Goal: Download file/media

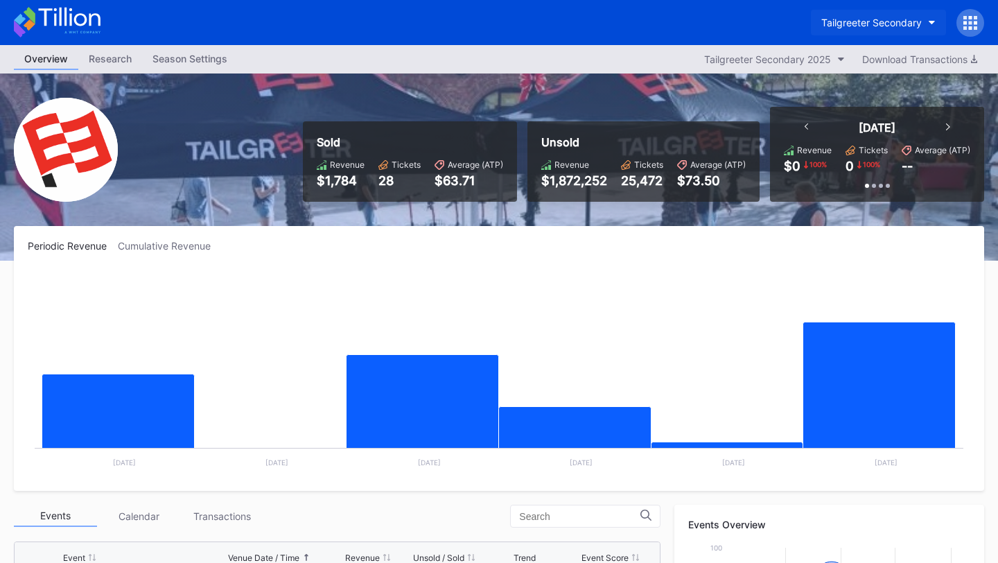
click at [905, 25] on div "Tailgreeter Secondary" at bounding box center [871, 23] width 100 height 12
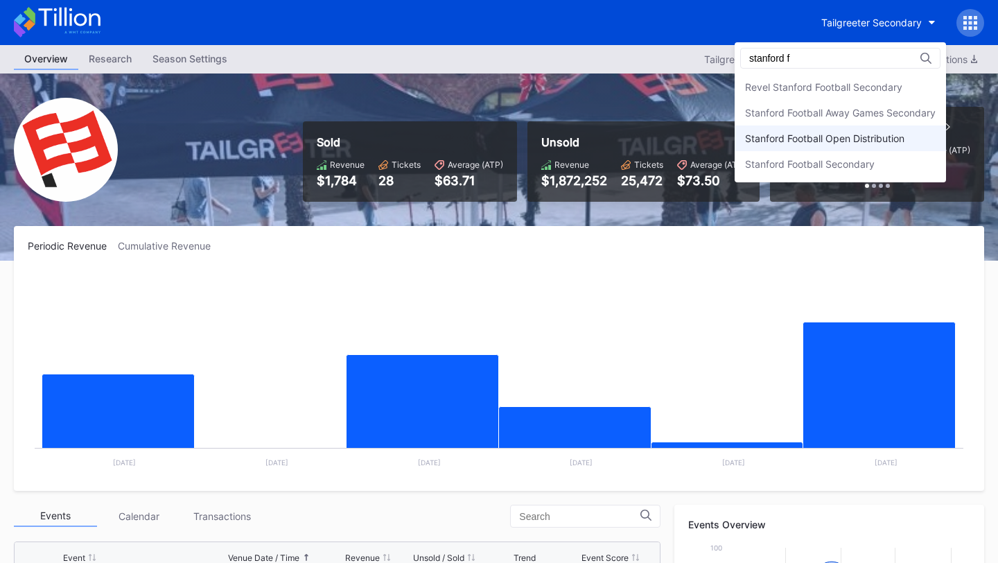
type input "stanford f"
click at [824, 143] on div "Stanford Football Open Distribution" at bounding box center [824, 138] width 159 height 12
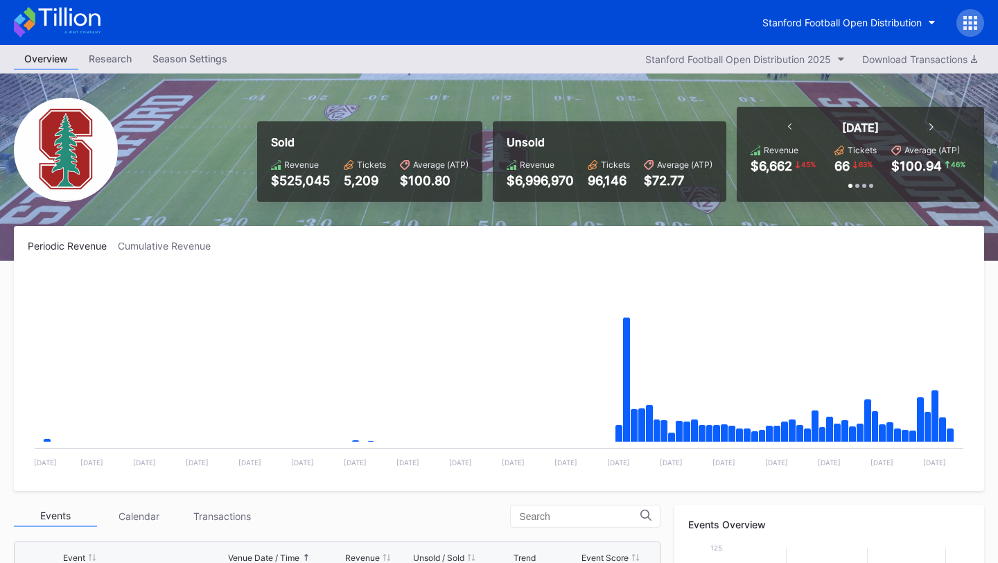
click at [962, 18] on div at bounding box center [970, 23] width 28 height 28
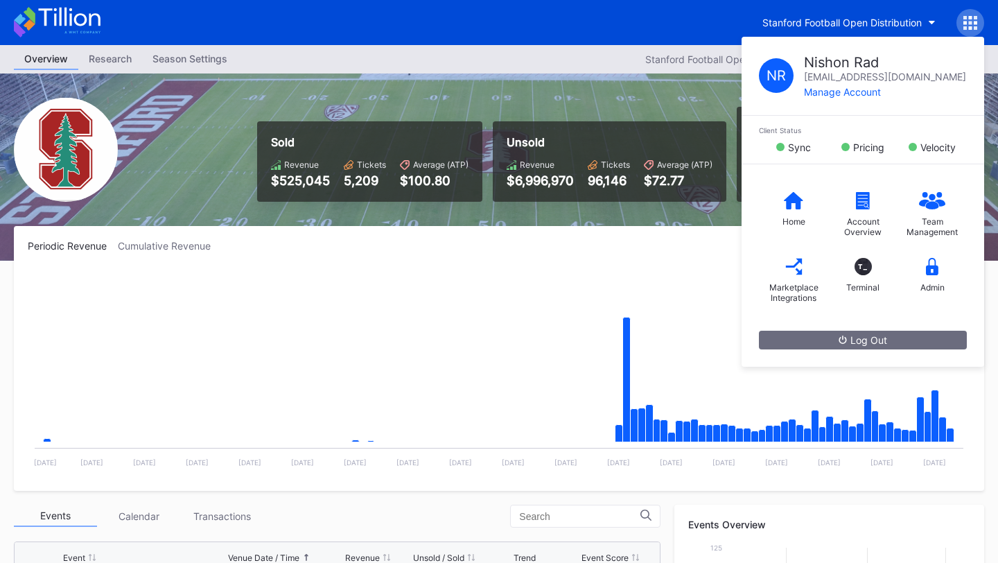
click at [631, 4] on div "Stanford Football Open Distribution N R Nishon Rad nishon.rad@eventdynamic.com …" at bounding box center [499, 22] width 998 height 45
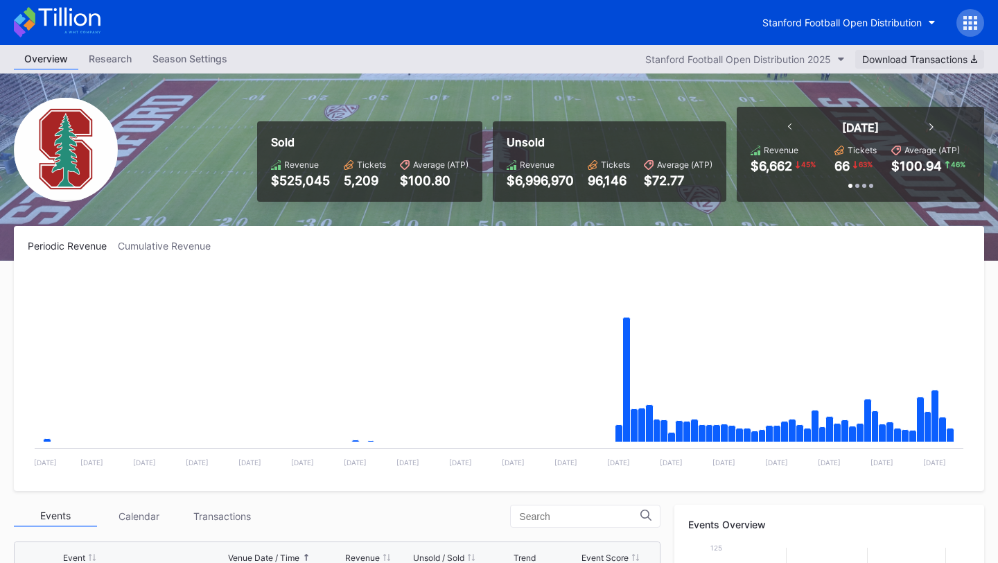
click at [924, 56] on div "Download Transactions" at bounding box center [919, 59] width 115 height 12
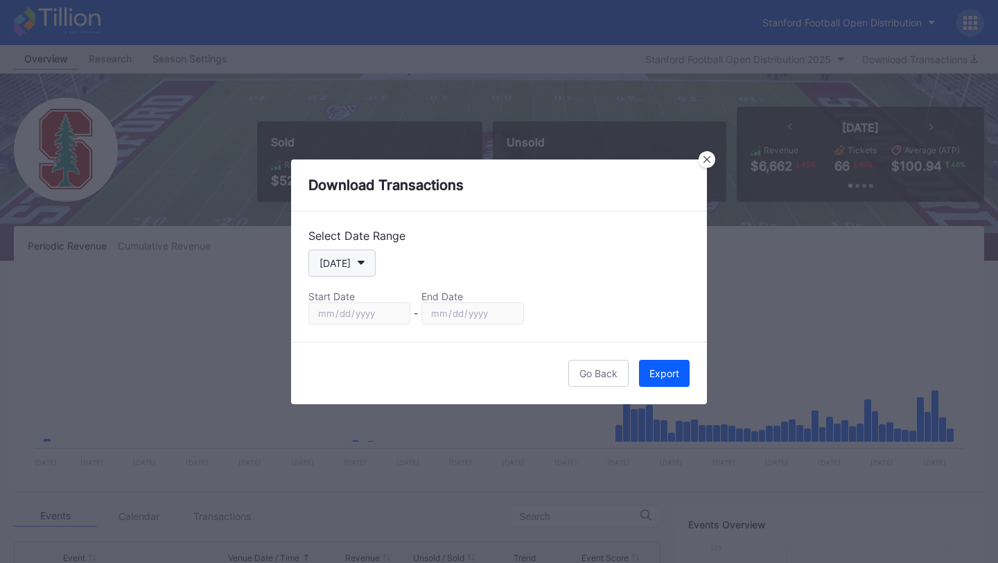
click at [351, 268] on button "[DATE]" at bounding box center [341, 262] width 67 height 27
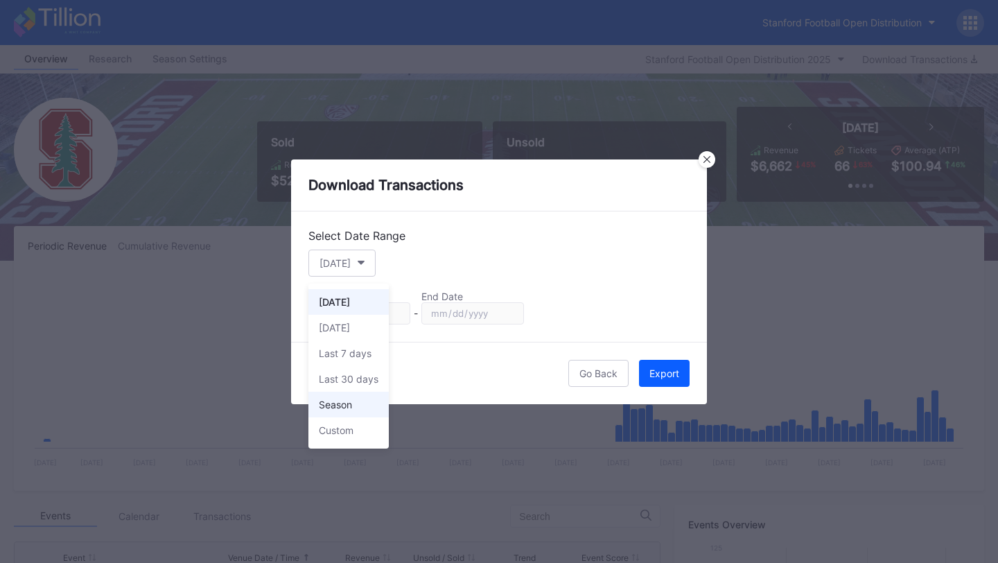
click at [373, 407] on div "Season" at bounding box center [348, 404] width 80 height 26
type input "2025-07-01"
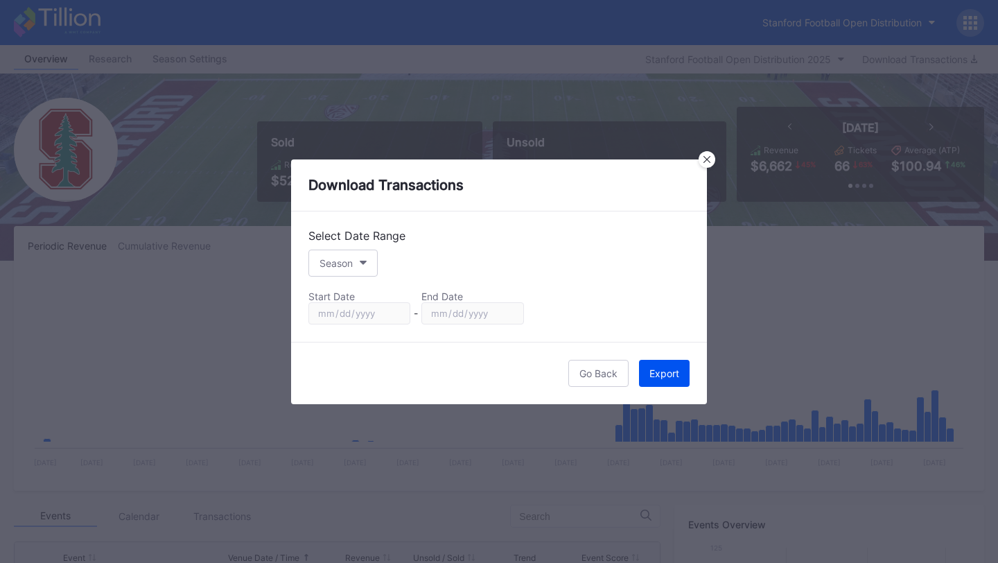
click at [664, 371] on div "Export" at bounding box center [664, 373] width 30 height 12
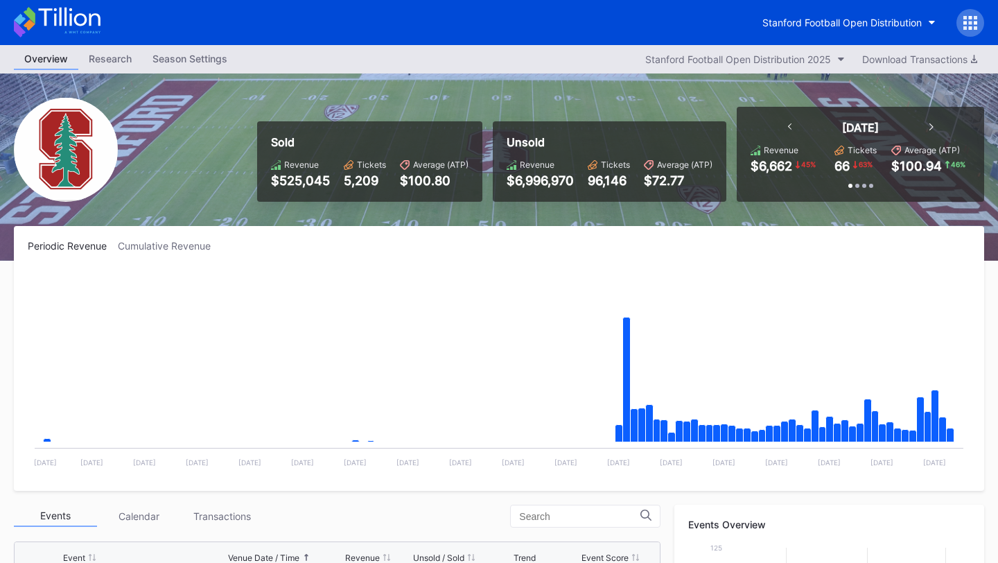
click at [632, 34] on div "Stanford Football Open Distribution" at bounding box center [499, 22] width 998 height 45
click at [907, 17] on div "Stanford Football Open Distribution" at bounding box center [841, 23] width 159 height 12
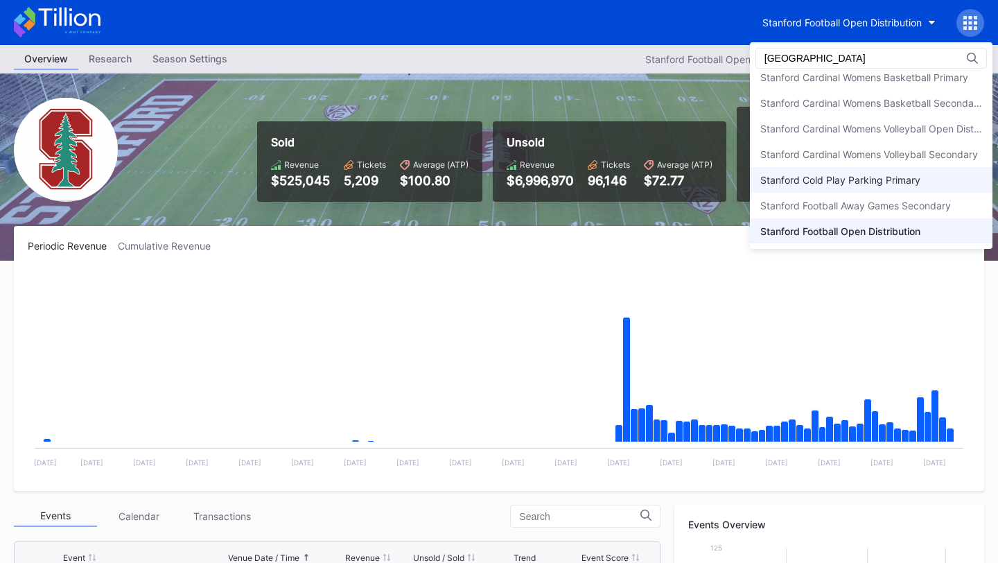
scroll to position [136, 0]
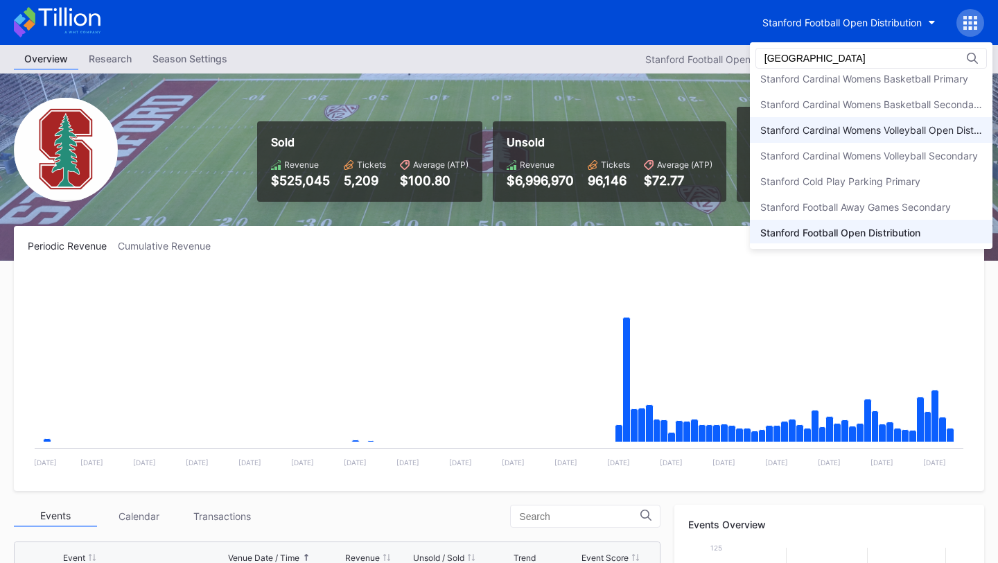
type input "stanford"
click at [890, 132] on div "Stanford Cardinal Womens Volleyball Open Distribution" at bounding box center [871, 130] width 222 height 12
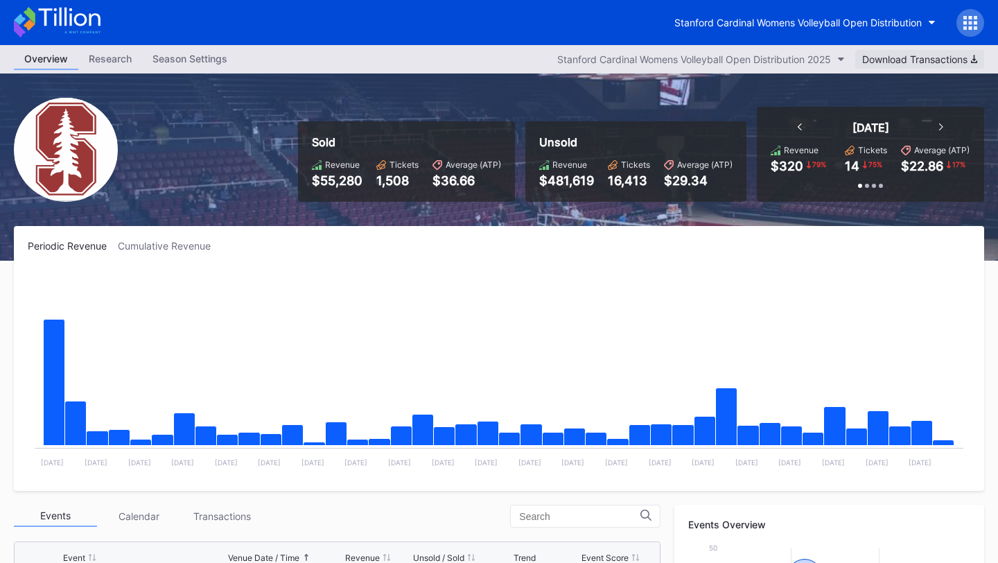
click at [943, 65] on button "Download Transactions" at bounding box center [919, 59] width 129 height 19
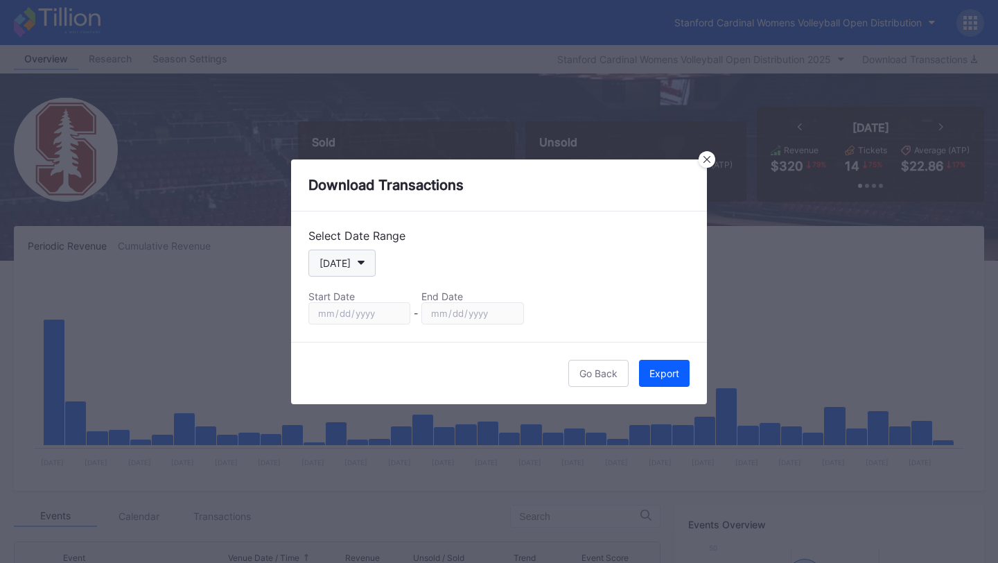
click at [360, 263] on icon "button" at bounding box center [360, 262] width 7 height 4
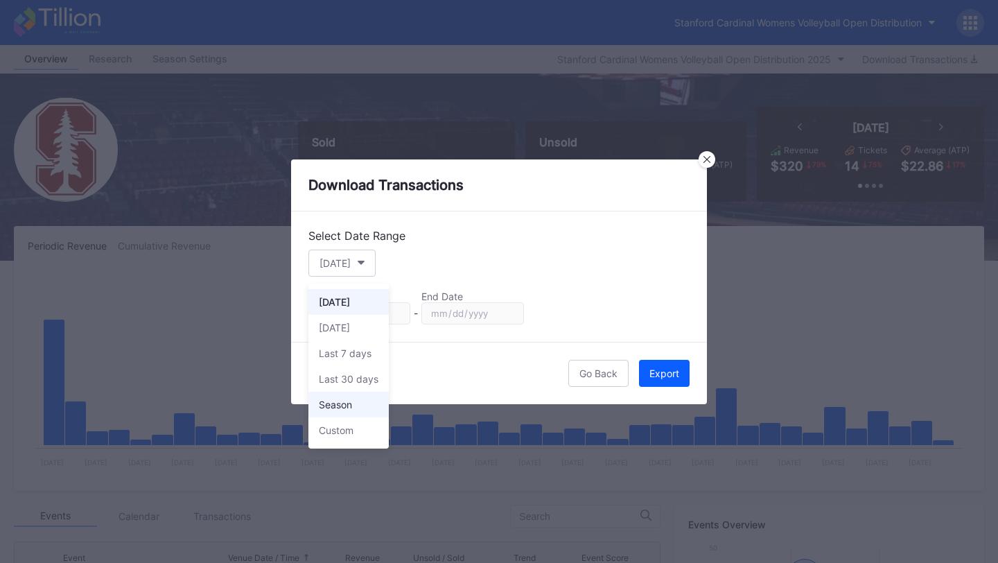
click at [360, 405] on div "Season" at bounding box center [348, 404] width 80 height 26
type input "2025-08-19"
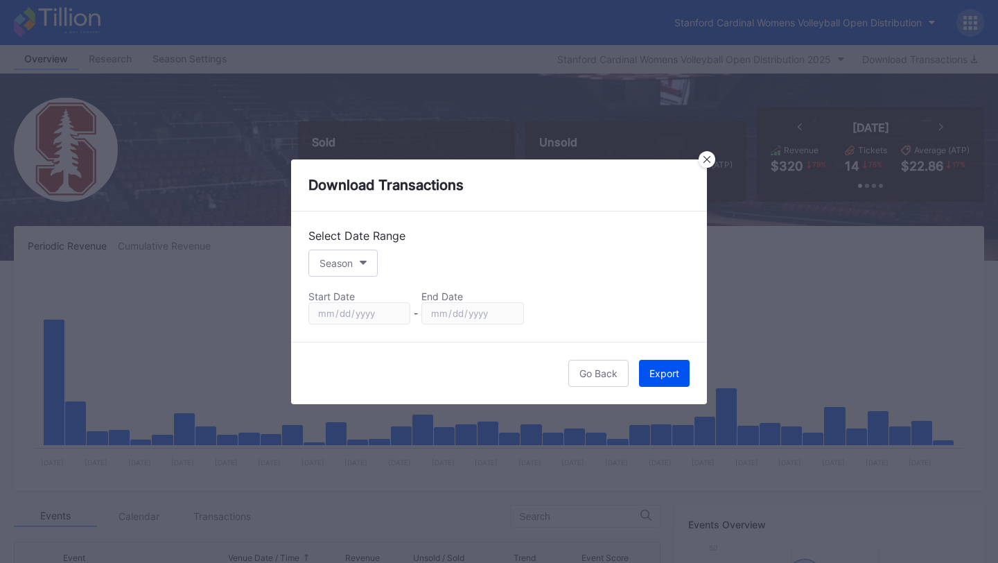
click at [664, 368] on div "Export" at bounding box center [664, 373] width 30 height 12
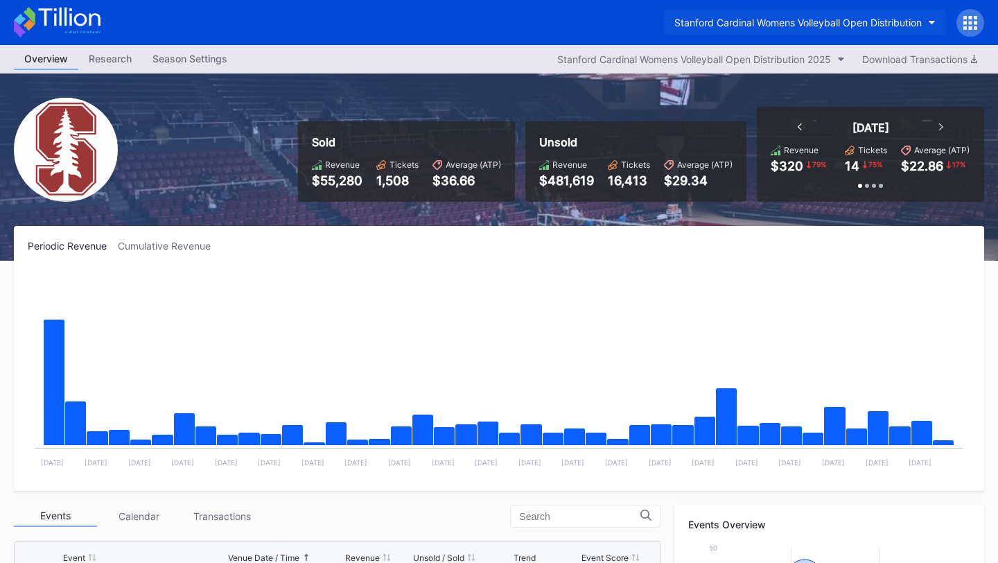
click at [865, 20] on div "Stanford Cardinal Womens Volleyball Open Distribution" at bounding box center [797, 23] width 247 height 12
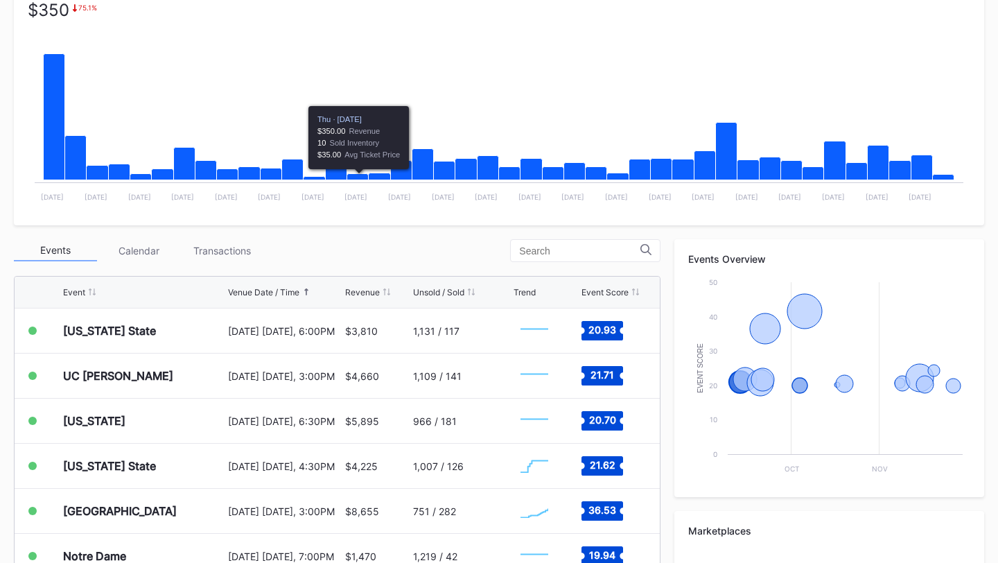
scroll to position [17, 0]
